Goal: Transaction & Acquisition: Purchase product/service

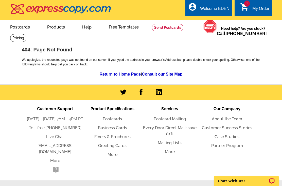
click at [18, 40] on link at bounding box center [18, 38] width 16 height 8
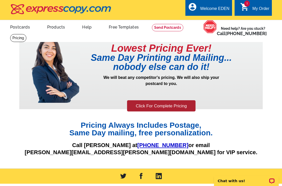
click at [185, 106] on link "Click For Complete Pricing" at bounding box center [161, 105] width 68 height 11
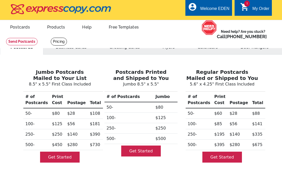
click at [57, 158] on link "Get Started" at bounding box center [60, 156] width 40 height 11
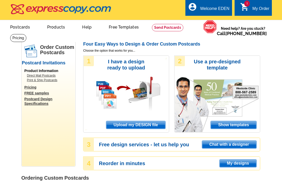
click at [134, 90] on div "1 I have a design ready to upload Upload my DESIGN file" at bounding box center [126, 93] width 86 height 77
click at [152, 105] on div "1 I have a design ready to upload Upload my DESIGN file" at bounding box center [126, 93] width 86 height 77
click at [140, 109] on div "1 I have a design ready to upload Upload my DESIGN file" at bounding box center [126, 93] width 86 height 77
click at [149, 128] on span "Upload my DESIGN file" at bounding box center [135, 125] width 59 height 8
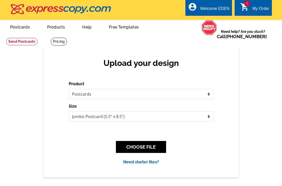
click at [155, 148] on button "CHOOSE FILE" at bounding box center [141, 147] width 50 height 12
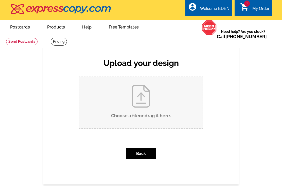
click at [141, 104] on input "Choose a file or drag it here ." at bounding box center [140, 102] width 123 height 51
click at [222, 23] on link "My Account" at bounding box center [218, 25] width 20 height 4
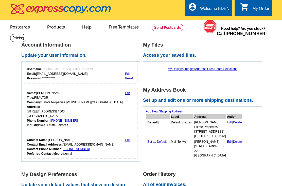
click at [174, 27] on link at bounding box center [167, 27] width 31 height 7
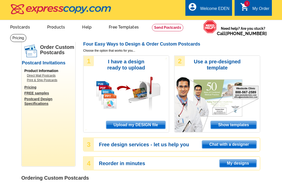
click at [136, 127] on span "Upload my DESIGN file" at bounding box center [135, 125] width 59 height 8
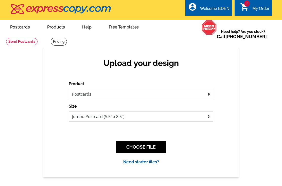
click at [156, 147] on button "CHOOSE FILE" at bounding box center [141, 147] width 50 height 12
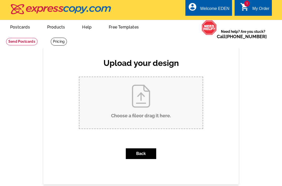
click at [155, 103] on input "Choose a file or drag it here ." at bounding box center [140, 102] width 123 height 51
click at [141, 105] on input "Choose a file or drag it here ." at bounding box center [140, 102] width 123 height 51
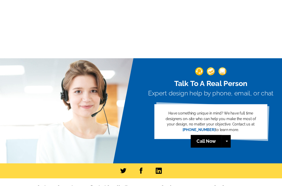
scroll to position [227, 0]
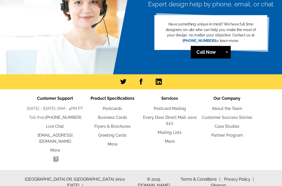
click at [220, 54] on link "Call Now" at bounding box center [206, 52] width 31 height 13
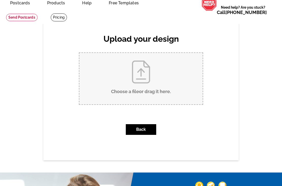
scroll to position [0, 0]
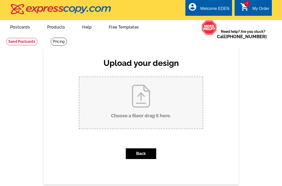
click at [140, 100] on input "Choose a file or drag it here ." at bounding box center [140, 102] width 123 height 51
type input "C:\fakepath\Eden Sold PC.pdf"
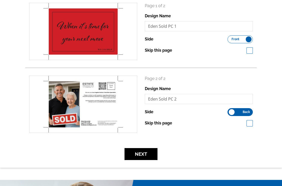
scroll to position [81, 0]
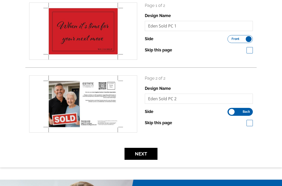
click at [147, 155] on button "Next" at bounding box center [141, 154] width 33 height 12
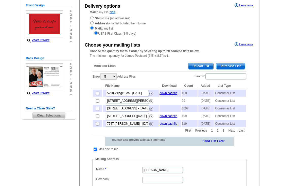
scroll to position [65, 0]
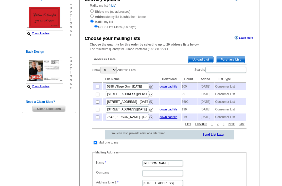
click at [205, 62] on span "Upload List" at bounding box center [200, 60] width 25 height 6
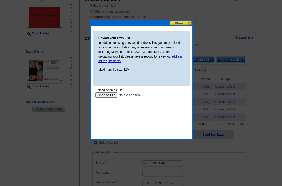
scroll to position [0, 0]
click at [112, 97] on input "file" at bounding box center [127, 94] width 64 height 5
click at [183, 23] on button at bounding box center [181, 23] width 22 height 5
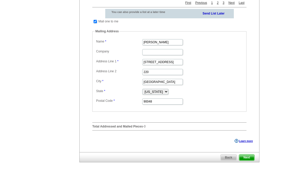
scroll to position [186, 0]
click at [164, 55] on input "Company" at bounding box center [162, 52] width 41 height 6
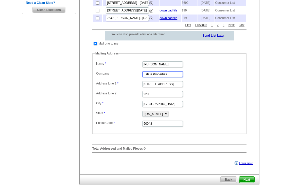
type input "Estate Properties"
click at [221, 38] on link "Send List Later" at bounding box center [214, 35] width 22 height 5
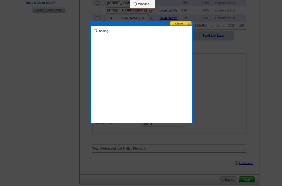
scroll to position [165, 0]
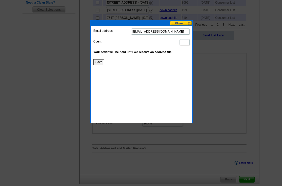
click at [186, 24] on button at bounding box center [181, 23] width 22 height 5
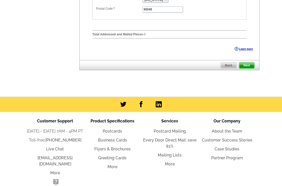
scroll to position [300, 0]
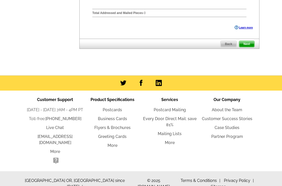
click at [250, 47] on span "Next" at bounding box center [247, 44] width 15 height 6
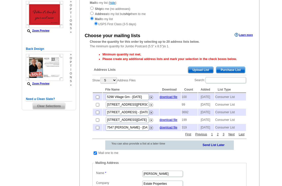
scroll to position [67, 0]
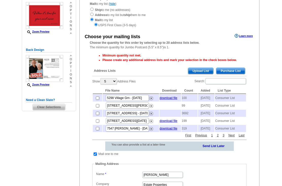
click at [91, 21] on input "radio" at bounding box center [91, 19] width 3 height 3
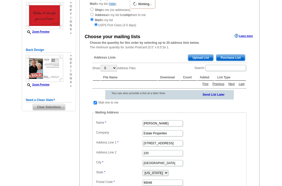
click at [95, 26] on input "radio" at bounding box center [95, 24] width 3 height 3
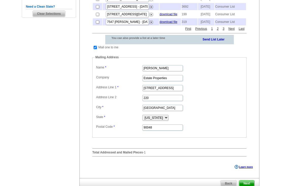
scroll to position [161, 0]
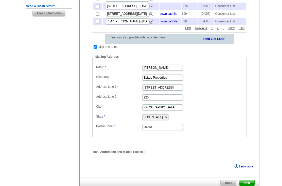
click at [221, 41] on link "Send List Later" at bounding box center [214, 38] width 22 height 5
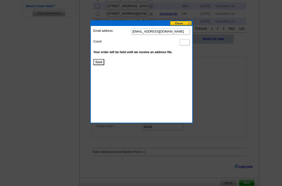
click at [101, 63] on button "Save" at bounding box center [98, 62] width 11 height 6
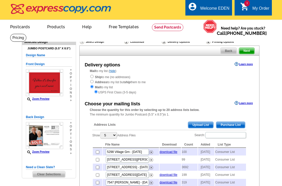
scroll to position [0, 0]
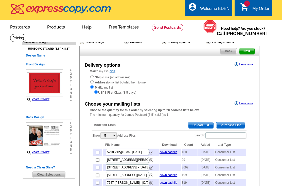
click at [255, 10] on div "My Order" at bounding box center [261, 9] width 17 height 7
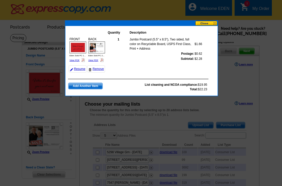
click at [212, 24] on button at bounding box center [207, 23] width 22 height 5
